Goal: Check status: Check status

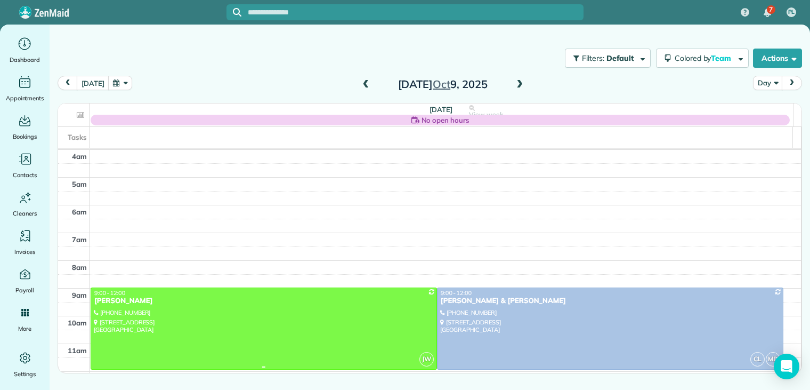
scroll to position [83, 0]
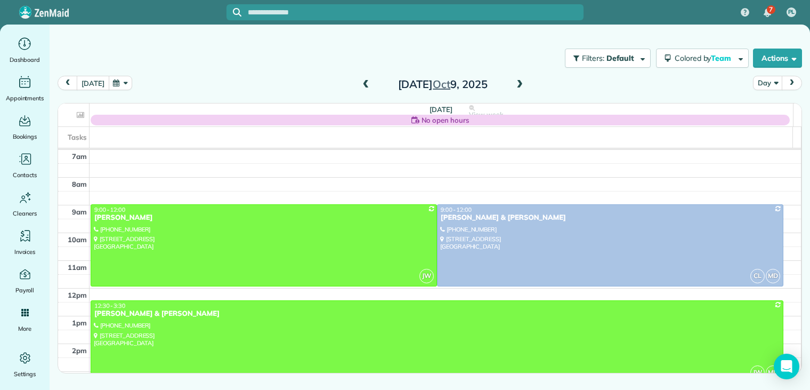
click at [87, 80] on button "[DATE]" at bounding box center [93, 83] width 32 height 14
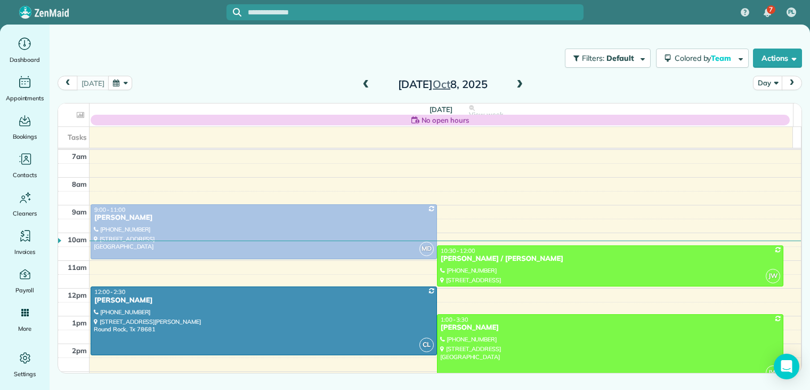
click at [460, 326] on div "[PERSON_NAME]" at bounding box center [610, 327] width 340 height 9
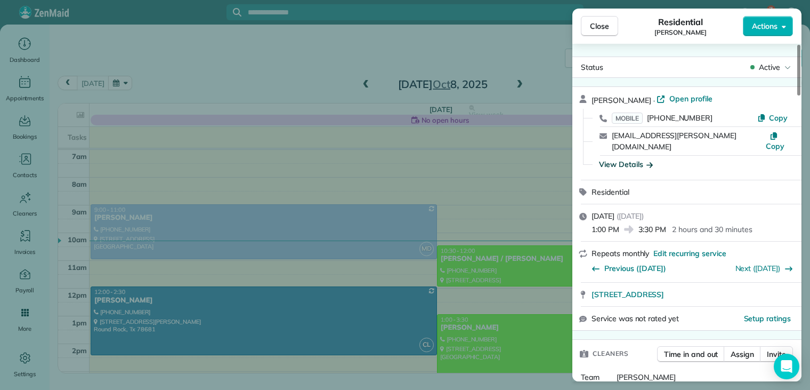
click at [648, 159] on icon "button" at bounding box center [649, 164] width 6 height 11
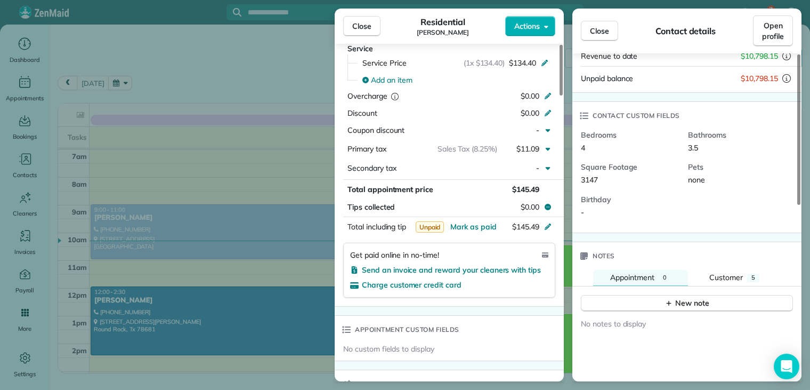
scroll to position [373, 0]
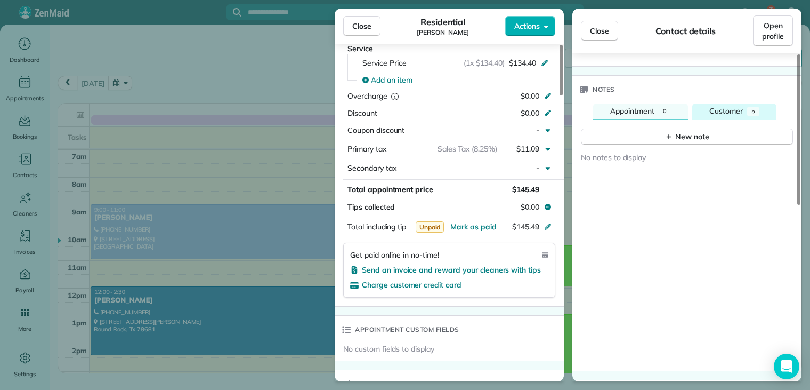
click at [723, 106] on span "Customer" at bounding box center [726, 111] width 34 height 10
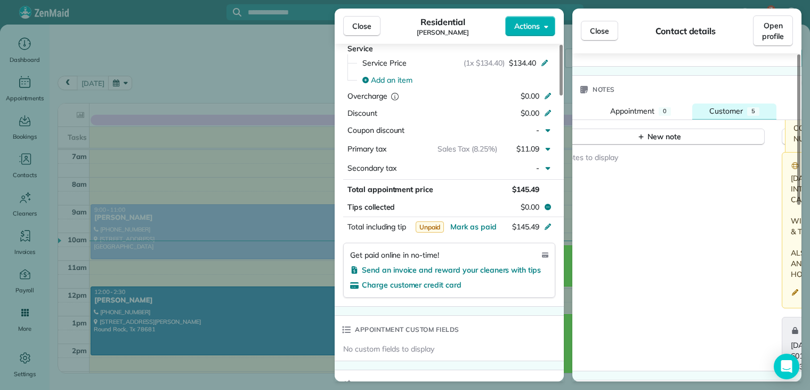
click at [723, 106] on span "Customer" at bounding box center [726, 111] width 34 height 10
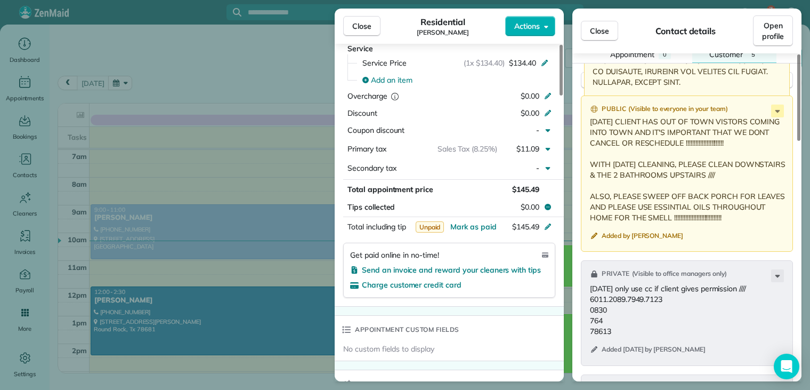
scroll to position [480, 0]
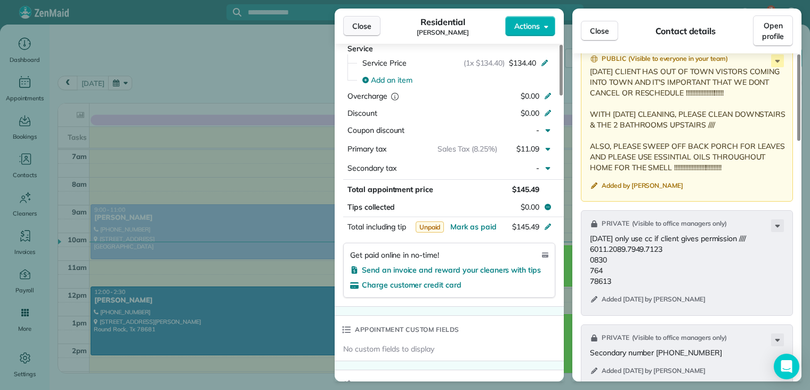
click at [363, 30] on span "Close" at bounding box center [361, 26] width 19 height 11
click at [363, 30] on div at bounding box center [405, 195] width 810 height 390
